Goal: Task Accomplishment & Management: Use online tool/utility

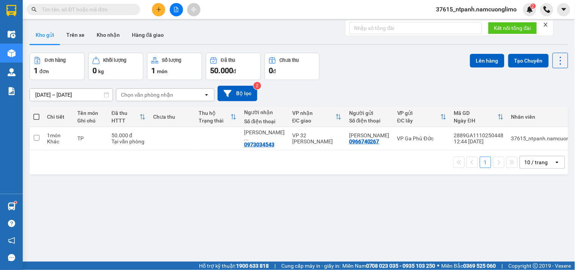
click at [129, 12] on input "text" at bounding box center [86, 9] width 89 height 8
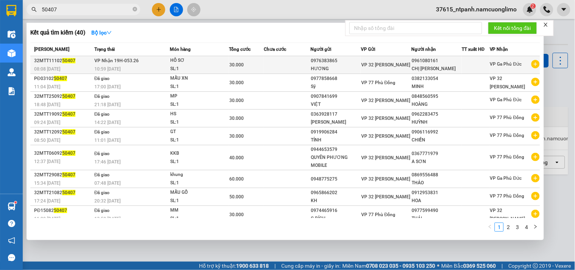
type input "50407"
click at [314, 63] on div "0976383865" at bounding box center [336, 61] width 50 height 8
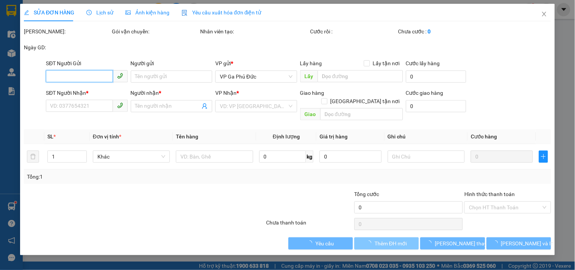
type input "0976383865"
type input "HƯƠNG"
type input "0961080161"
type input "CHỊ [PERSON_NAME]"
type input "30.000"
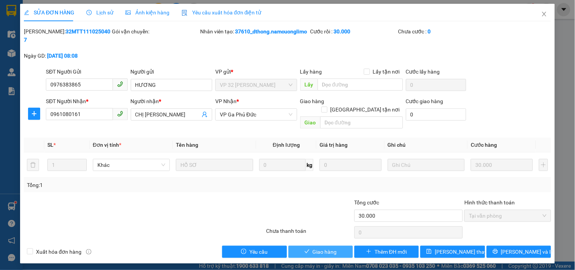
click at [331, 247] on span "Giao hàng" at bounding box center [324, 251] width 24 height 8
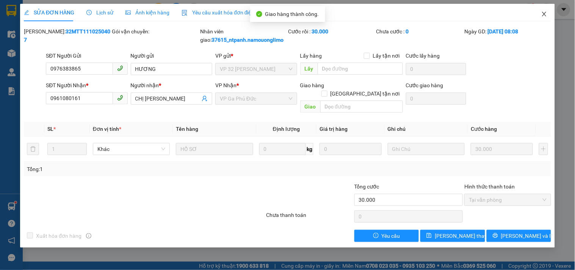
click at [544, 15] on icon "close" at bounding box center [544, 14] width 4 height 5
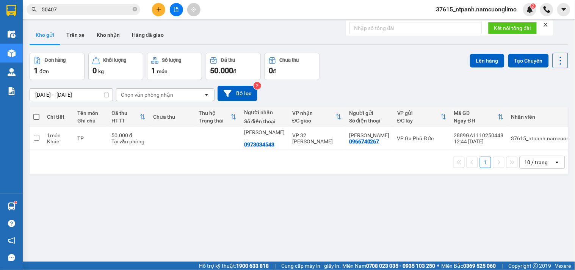
click at [115, 9] on input "50407" at bounding box center [86, 9] width 89 height 8
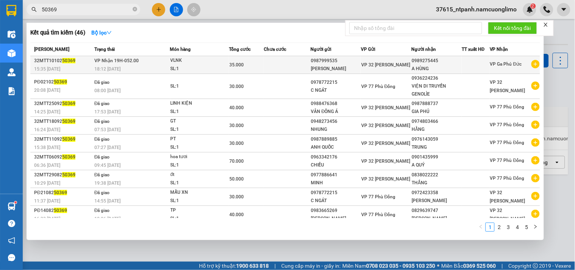
type input "50369"
click at [219, 56] on td "VLNK SL: 1" at bounding box center [199, 65] width 59 height 18
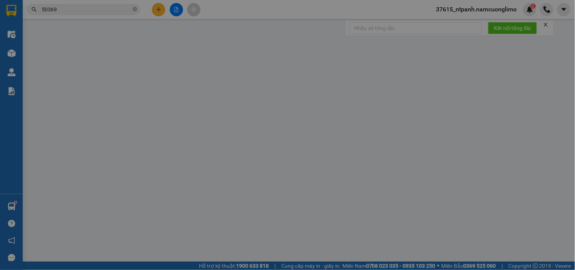
type input "0987999535"
type input "[PERSON_NAME]"
type input "0989275445"
type input "A HÙNG"
type input "35.000"
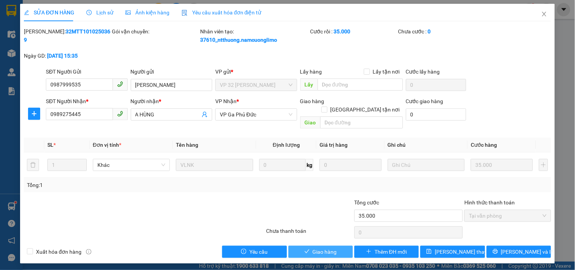
click at [322, 247] on span "Giao hàng" at bounding box center [324, 251] width 24 height 8
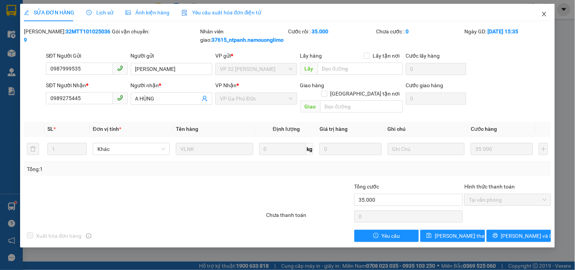
click at [543, 12] on icon "close" at bounding box center [544, 14] width 6 height 6
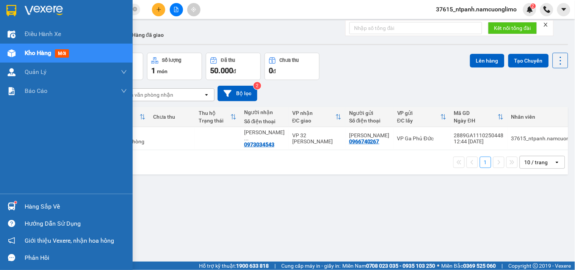
click at [13, 208] on img at bounding box center [12, 206] width 8 height 8
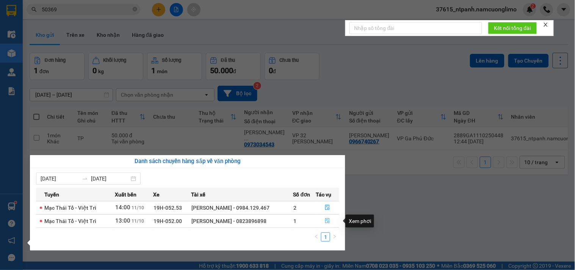
click at [327, 221] on icon "file-done" at bounding box center [327, 220] width 5 height 5
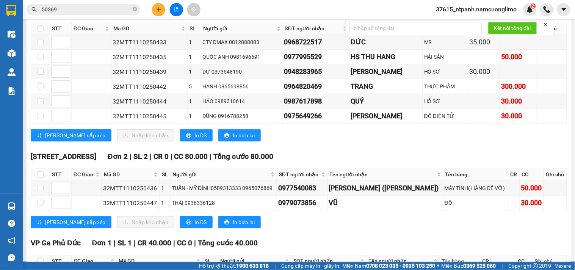
scroll to position [198, 0]
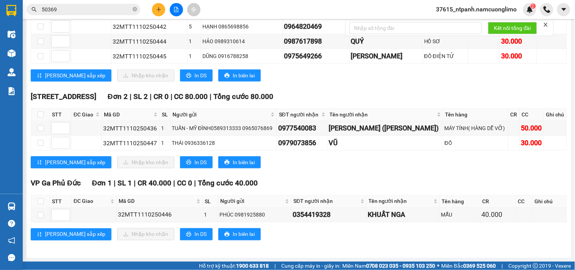
click at [404, 182] on div "VP Ga Phủ Đức Đơn 1 | SL 1 | CR 40.000 | CC 0 | Tổng cước 40.000" at bounding box center [299, 183] width 536 height 11
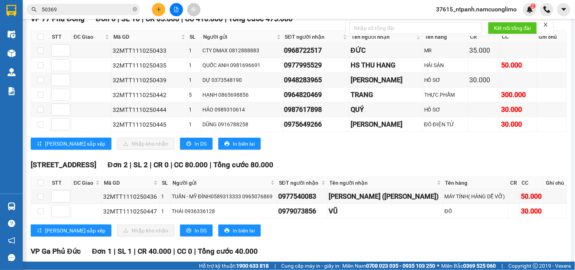
scroll to position [29, 0]
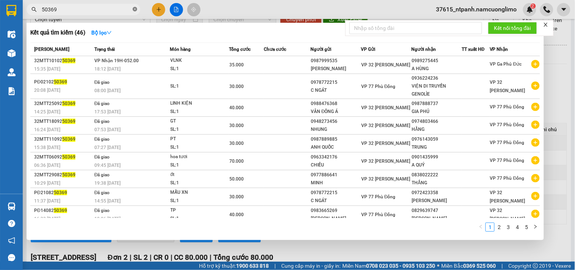
click at [136, 10] on icon "close-circle" at bounding box center [135, 9] width 5 height 5
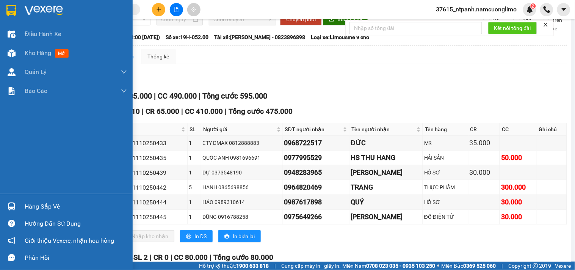
click at [14, 9] on img at bounding box center [11, 10] width 10 height 11
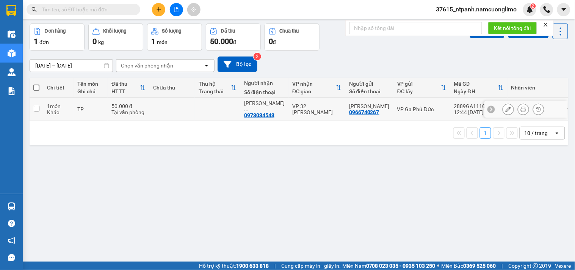
click at [36, 108] on input "checkbox" at bounding box center [37, 109] width 6 height 6
checkbox input "true"
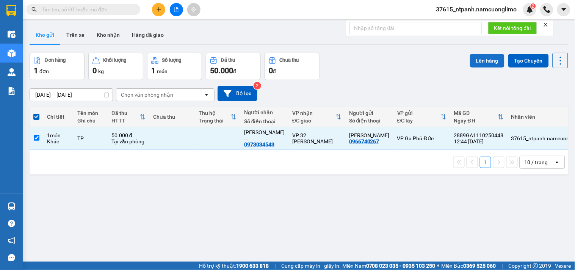
click at [486, 58] on button "Lên hàng" at bounding box center [487, 61] width 34 height 14
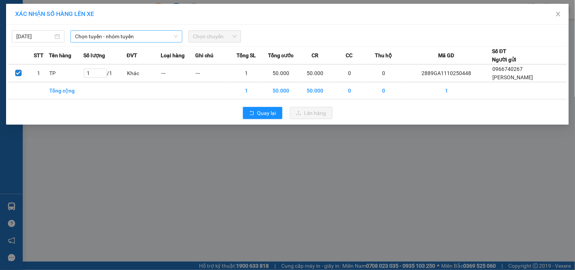
click at [103, 38] on span "Chọn tuyến - nhóm tuyến" at bounding box center [126, 36] width 103 height 11
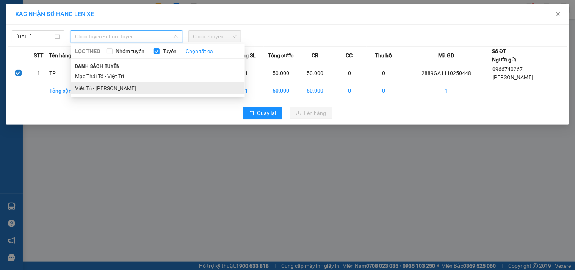
click at [86, 92] on li "Việt Trì - [PERSON_NAME]" at bounding box center [157, 88] width 174 height 12
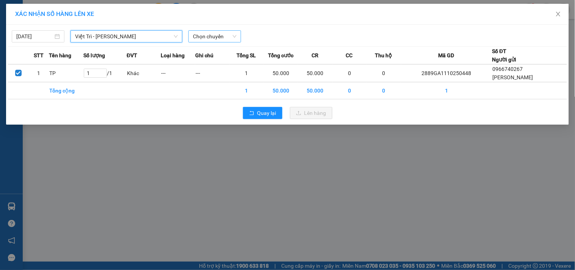
click at [214, 39] on span "Chọn chuyến" at bounding box center [215, 36] width 44 height 11
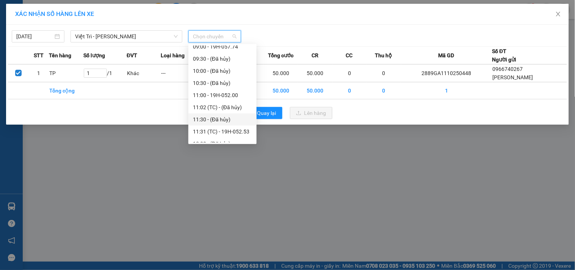
scroll to position [210, 0]
click at [234, 131] on div "14:00 - 19H-053.26" at bounding box center [222, 132] width 59 height 8
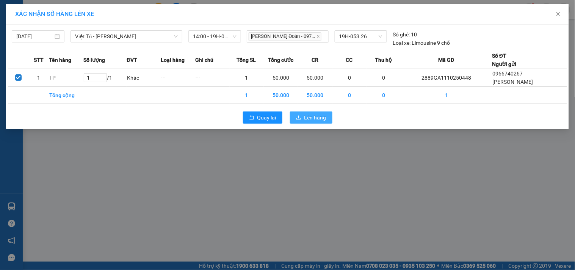
click at [314, 116] on span "Lên hàng" at bounding box center [315, 117] width 22 height 8
